Goal: Check status

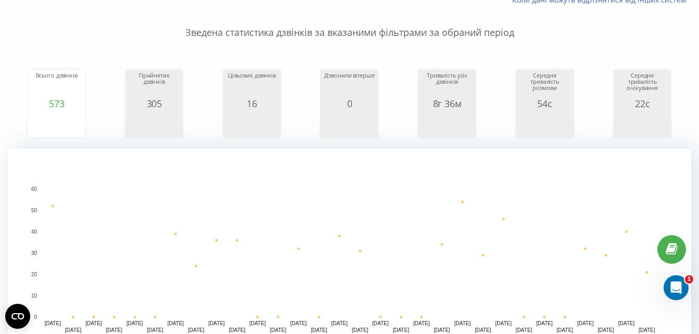
scroll to position [84, 0]
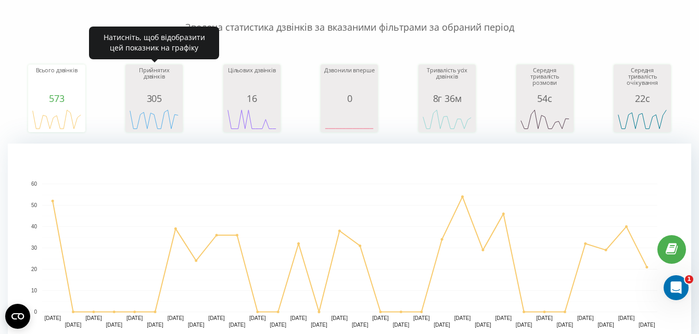
click at [161, 96] on div "305" at bounding box center [154, 98] width 52 height 10
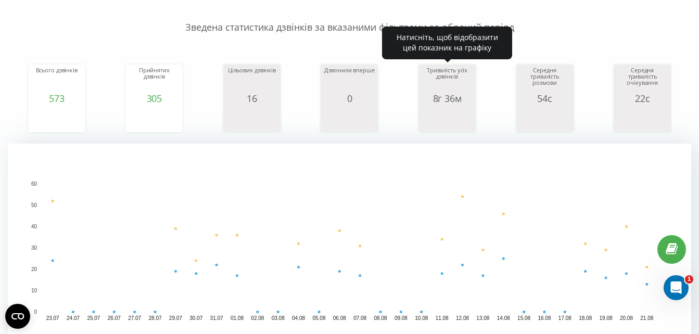
click at [455, 87] on div "Тривалість усіх дзвінків" at bounding box center [447, 80] width 52 height 26
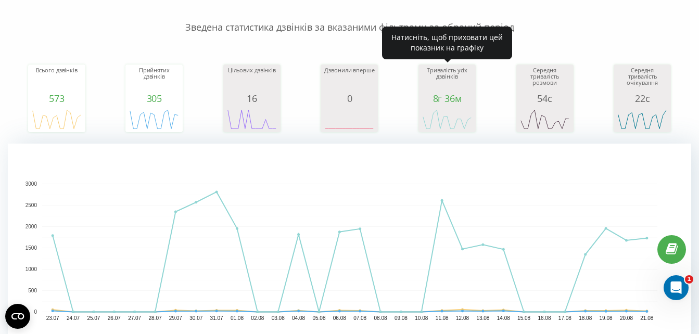
click at [437, 94] on div "8г 36м" at bounding box center [447, 98] width 52 height 10
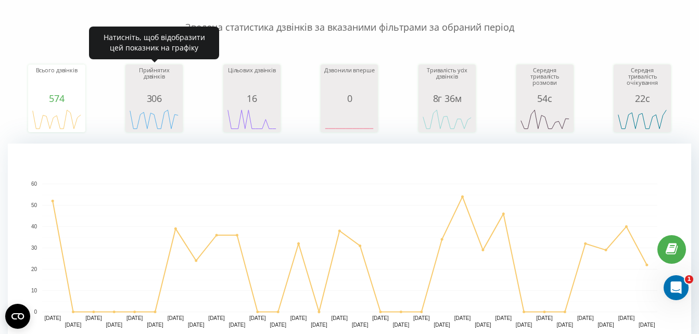
click at [177, 84] on div "Прийнятих дзвінків" at bounding box center [154, 80] width 52 height 26
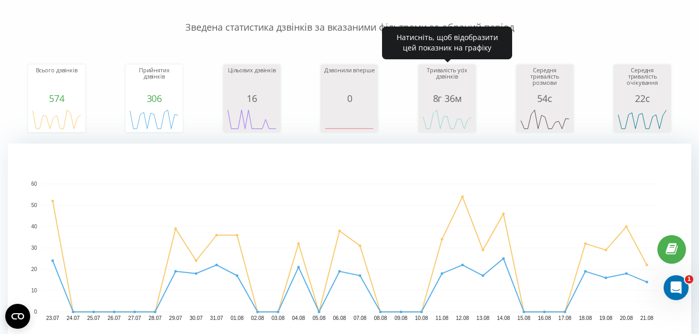
click at [447, 102] on div "8г 36м" at bounding box center [447, 98] width 52 height 10
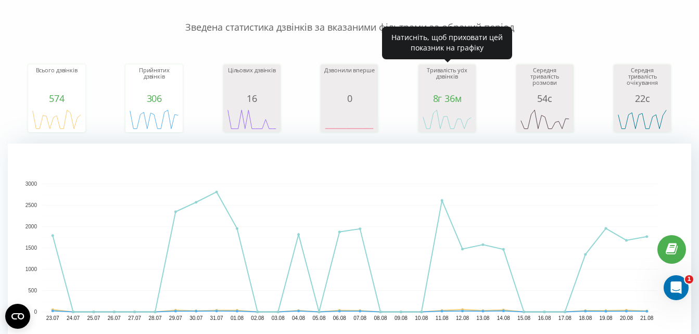
click at [444, 110] on icon "A chart." at bounding box center [447, 119] width 52 height 31
